Goal: Communication & Community: Answer question/provide support

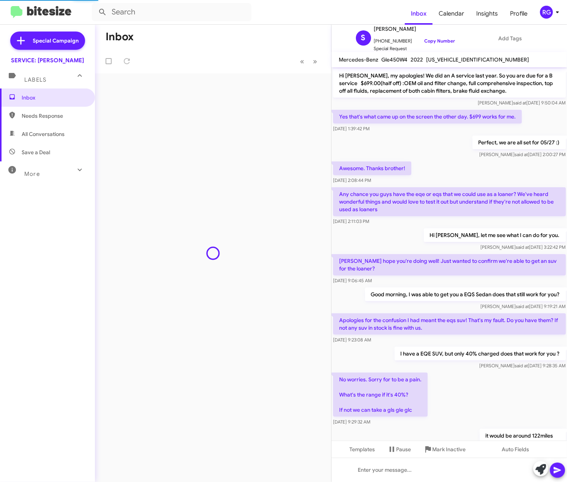
scroll to position [249, 0]
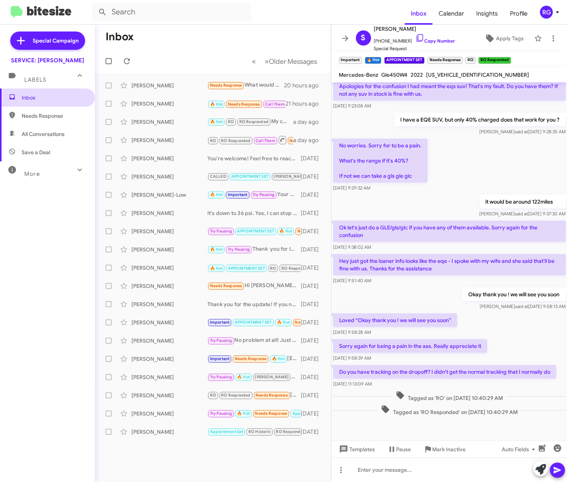
click at [66, 92] on span "Inbox" at bounding box center [47, 98] width 95 height 18
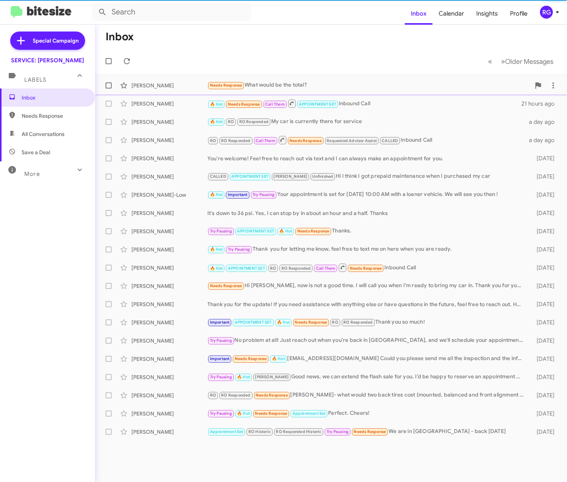
click at [202, 81] on div "[PERSON_NAME] Needs Response What would be the total? 20 hours ago" at bounding box center [331, 85] width 460 height 15
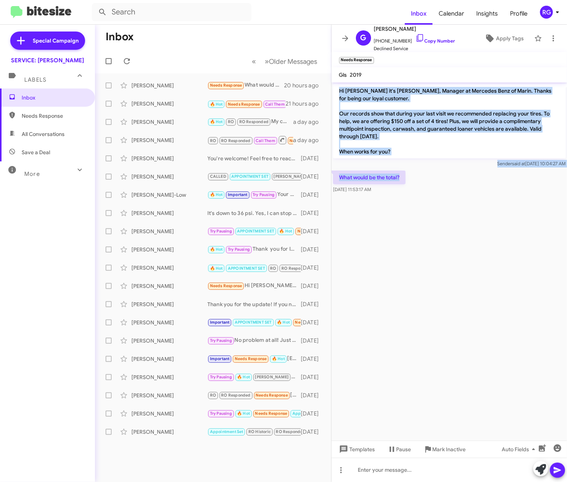
drag, startPoint x: 403, startPoint y: 177, endPoint x: 339, endPoint y: 90, distance: 107.6
click at [339, 90] on div "Hi [PERSON_NAME] it's [PERSON_NAME], Manager at Mercedes Benz of Marin. Thanks …" at bounding box center [450, 138] width 236 height 112
click at [429, 181] on div "What would be the total? [DATE] 11:53:17 AM" at bounding box center [450, 182] width 236 height 26
click at [424, 183] on div "What would be the total? [DATE] 11:53:17 AM" at bounding box center [450, 182] width 236 height 26
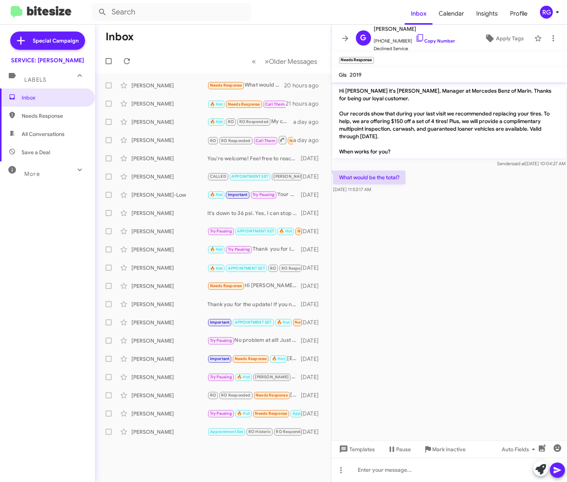
click at [475, 209] on cdk-virtual-scroll-viewport "Hi [PERSON_NAME] it's [PERSON_NAME], Manager at Mercedes Benz of Marin. Thanks …" at bounding box center [450, 261] width 236 height 358
